Goal: Navigation & Orientation: Go to known website

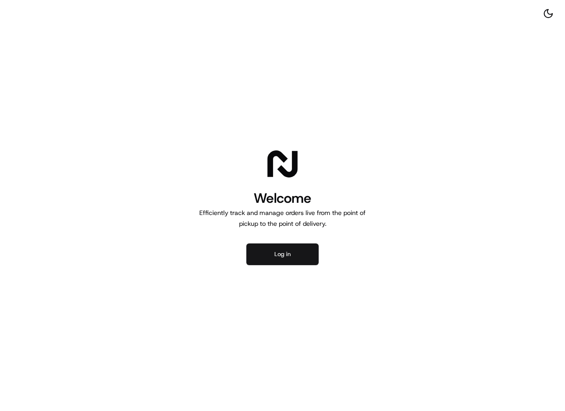
click at [292, 256] on button "Log in" at bounding box center [282, 255] width 72 height 22
